Goal: Information Seeking & Learning: Learn about a topic

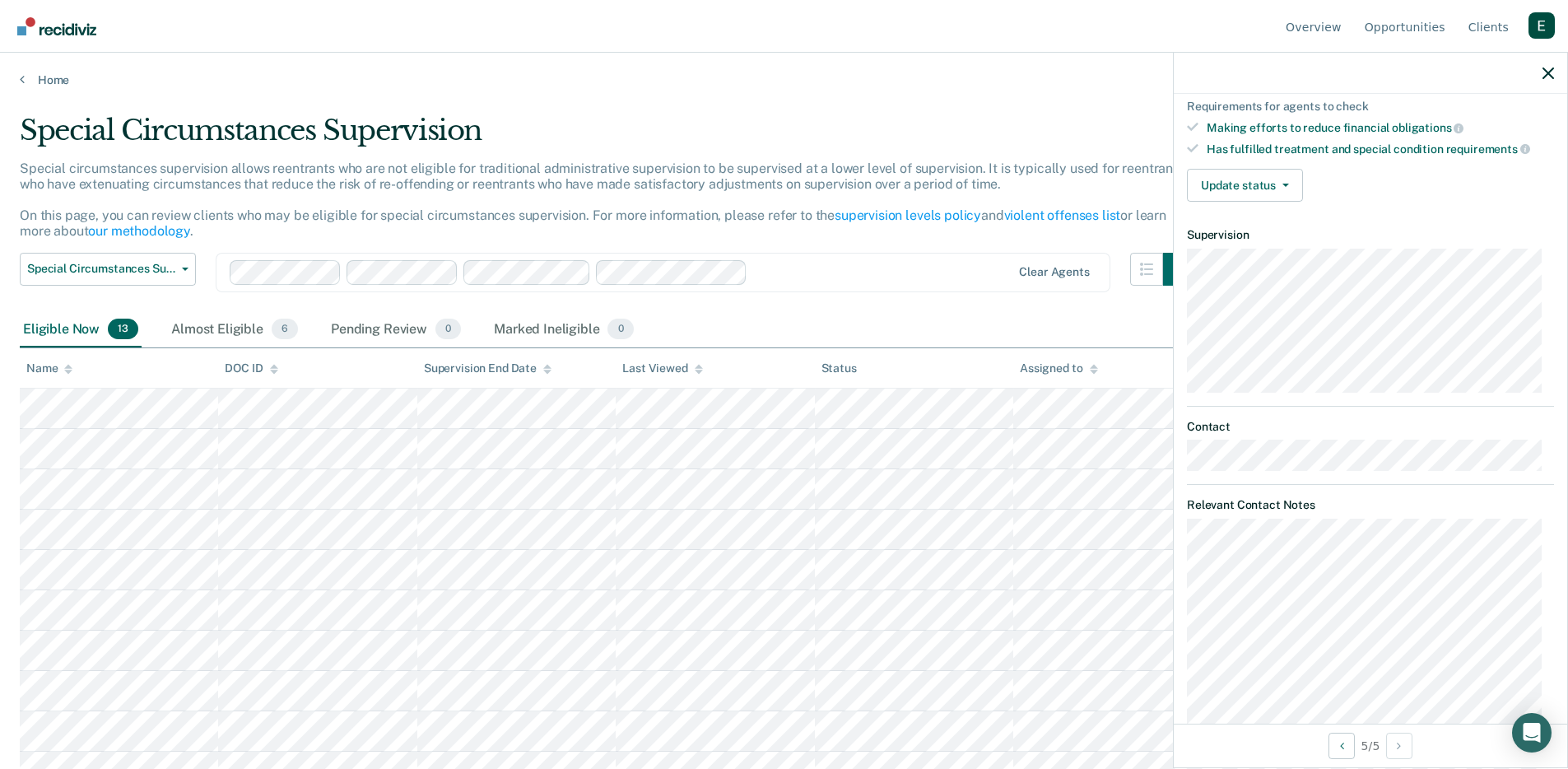
scroll to position [274, 0]
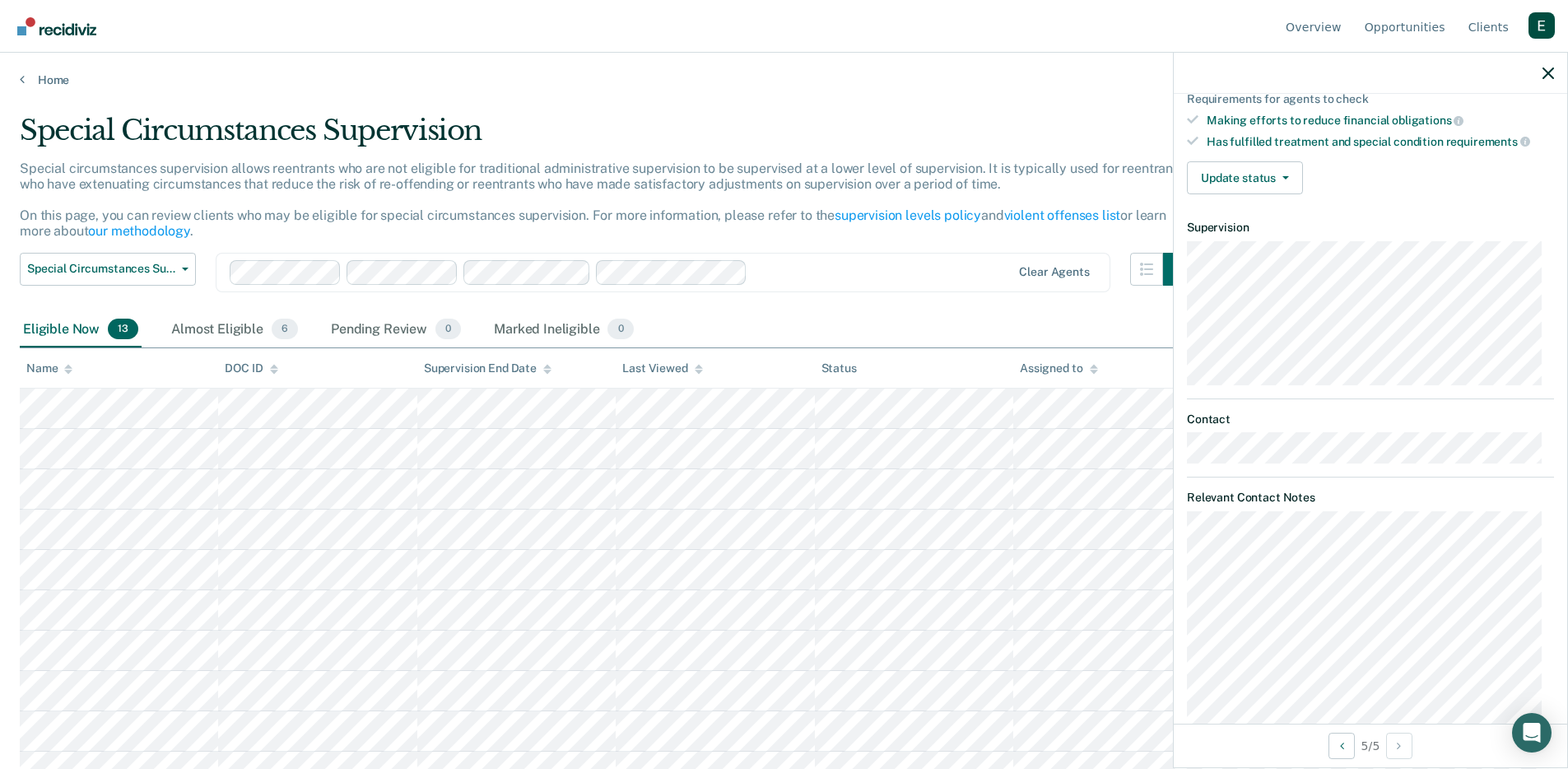
click at [876, 90] on main "Special Circumstances Supervision Special circumstances supervision allows reen…" at bounding box center [784, 425] width 1568 height 676
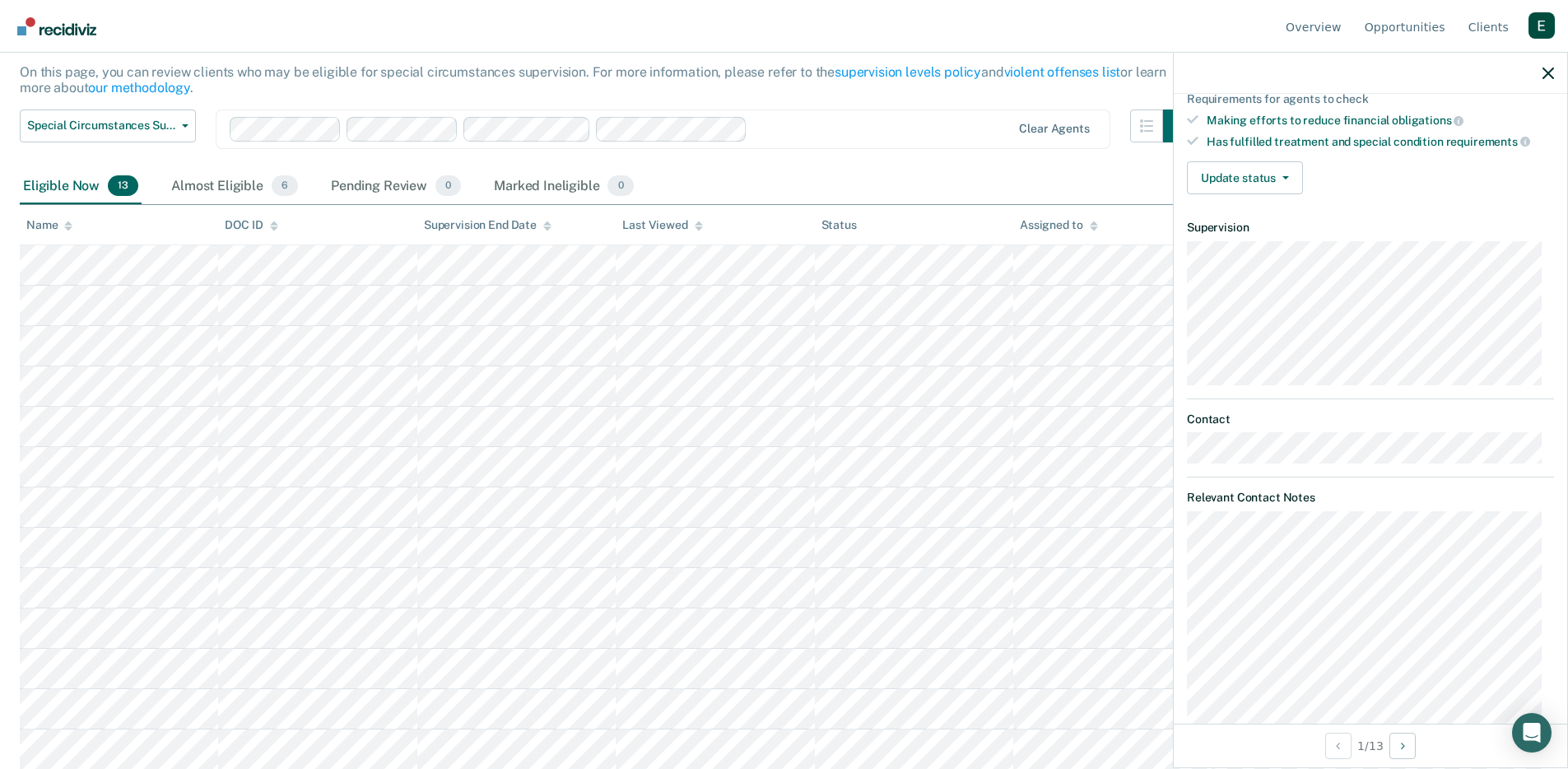
scroll to position [442, 0]
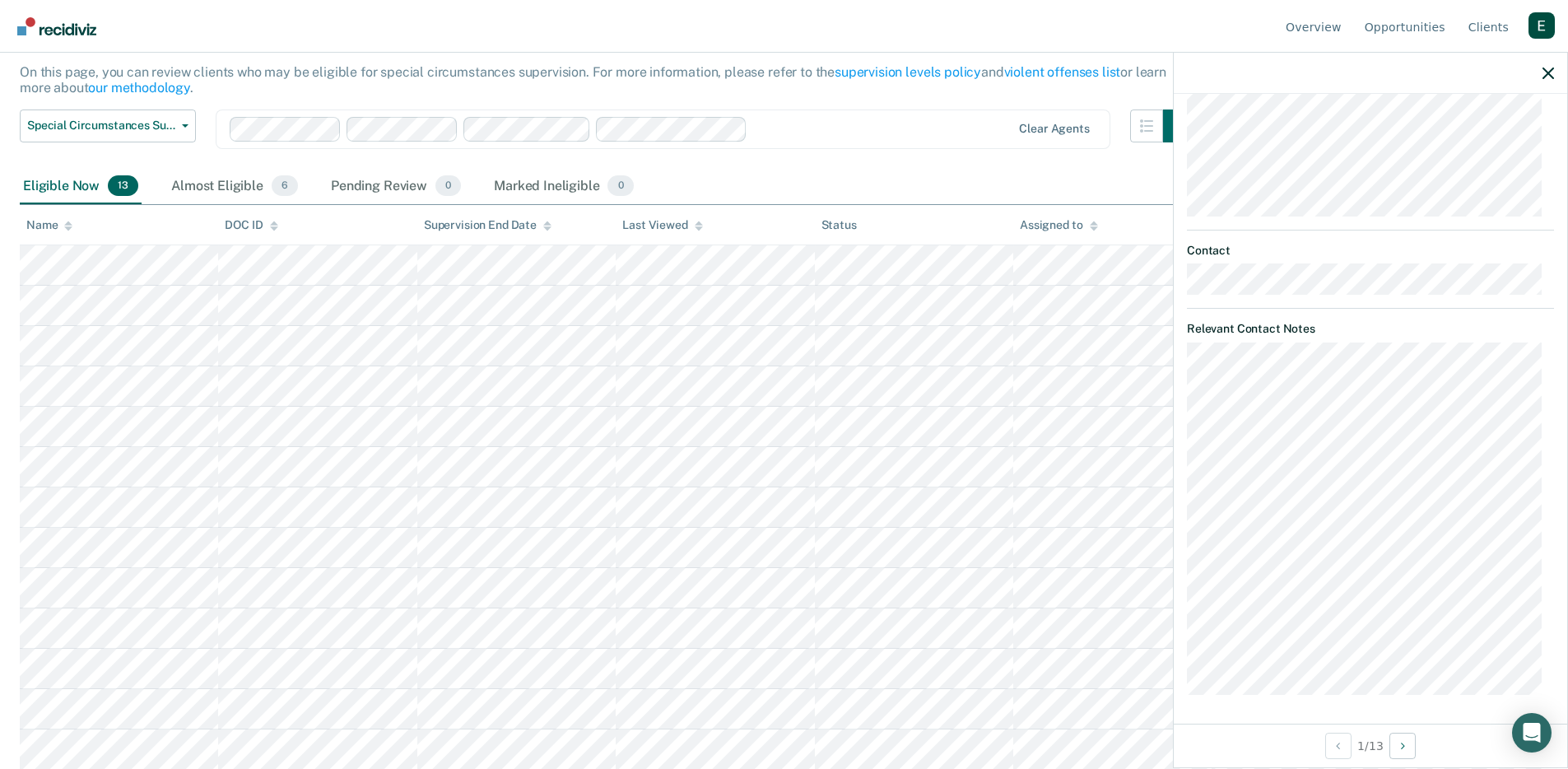
click at [1185, 451] on div "PW Special Circumstances Supervision Eligible Requirements fulfilled Currently …" at bounding box center [1370, 408] width 394 height 630
